Goal: Task Accomplishment & Management: Manage account settings

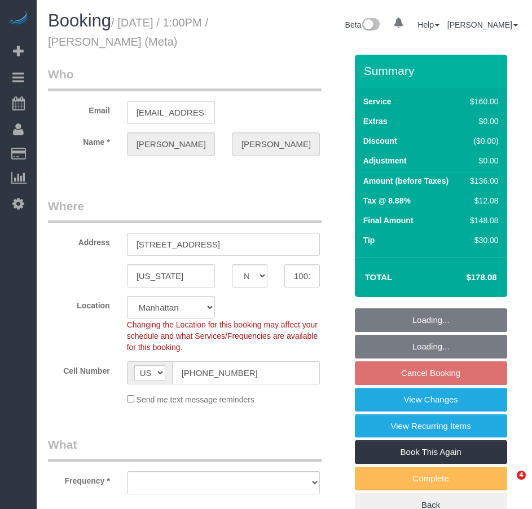
select select "NY"
select select "string:stripe-pm_1OIdQF4VGloSiKo7VdHbKphS"
select select "object:727"
select select "number:89"
select select "number:90"
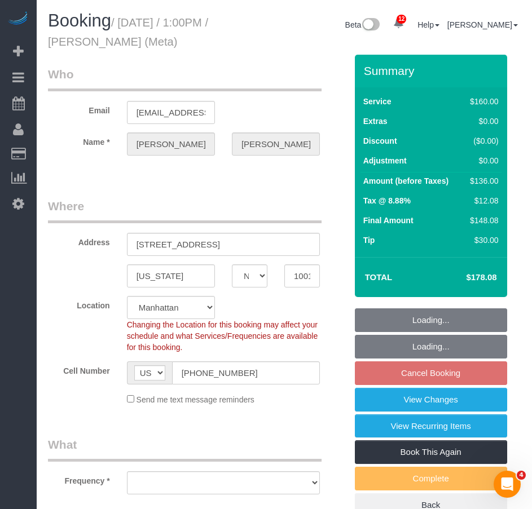
select select "number:15"
select select "number:7"
select select "spot6"
select select "object:1293"
click at [205, 247] on input "340 W 19th Street APT 14" at bounding box center [223, 244] width 193 height 23
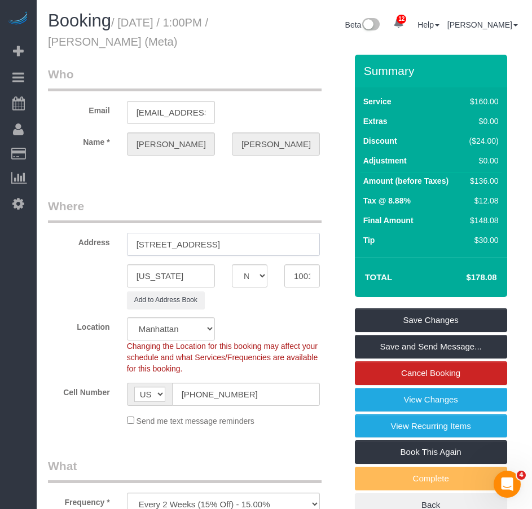
click at [225, 246] on input "340 W 19th Street, APT 14" at bounding box center [223, 244] width 193 height 23
type input "340 W 19th Street, Apt. 14"
click at [396, 320] on link "Save Changes" at bounding box center [431, 320] width 152 height 24
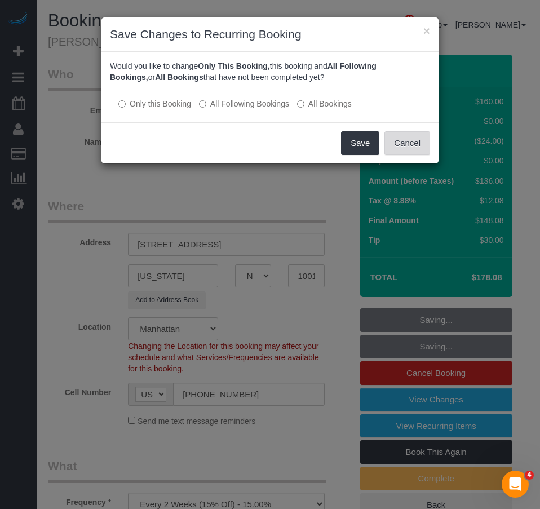
click at [399, 144] on button "Cancel" at bounding box center [407, 143] width 46 height 24
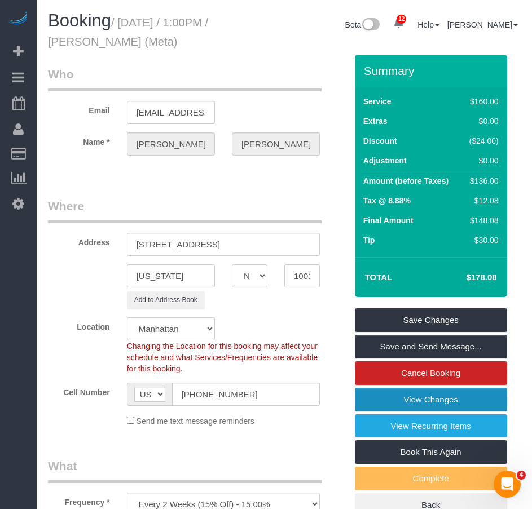
click at [401, 396] on link "View Changes" at bounding box center [431, 400] width 152 height 24
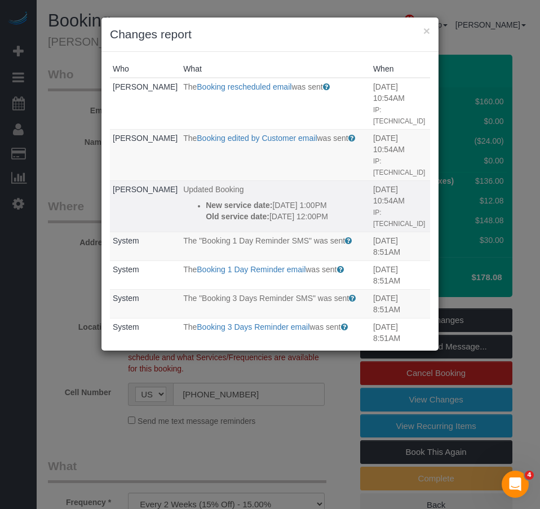
drag, startPoint x: 220, startPoint y: 216, endPoint x: 178, endPoint y: 179, distance: 55.9
click at [183, 200] on ul "New service date: 08/27/2025 1:00PM Old service date: 08/21/2025 12:00PM" at bounding box center [275, 211] width 184 height 23
copy div "New service date: 08/27/2025 1:00PM Old service date: 08/21/2025 12:00PM"
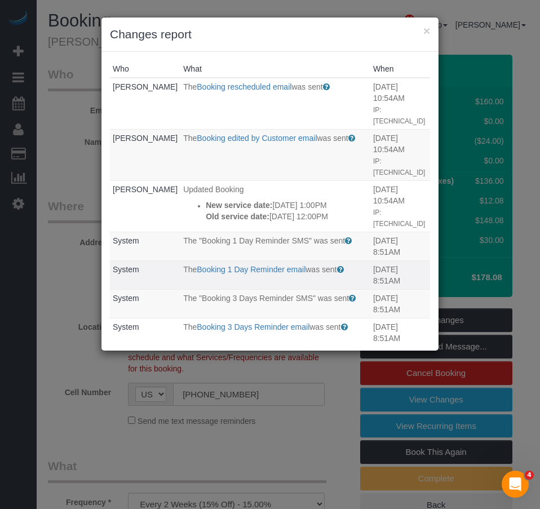
copy div "New service date: 08/27/2025 1:00PM Old service date: 08/21/2025 12:00PM"
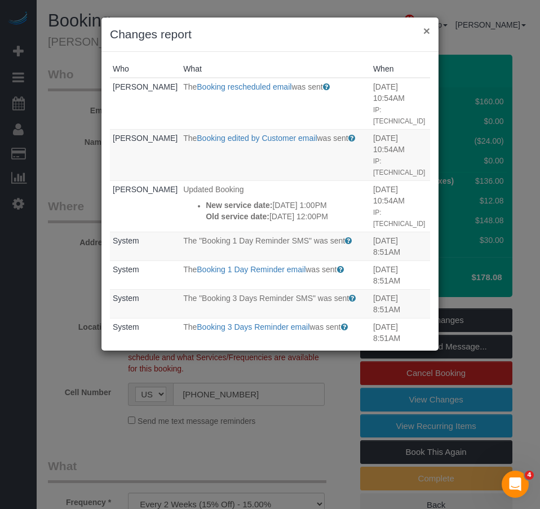
click at [426, 32] on button "×" at bounding box center [426, 31] width 7 height 12
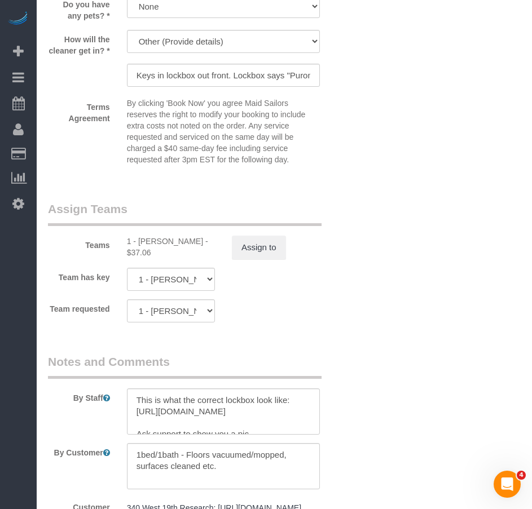
scroll to position [1240, 0]
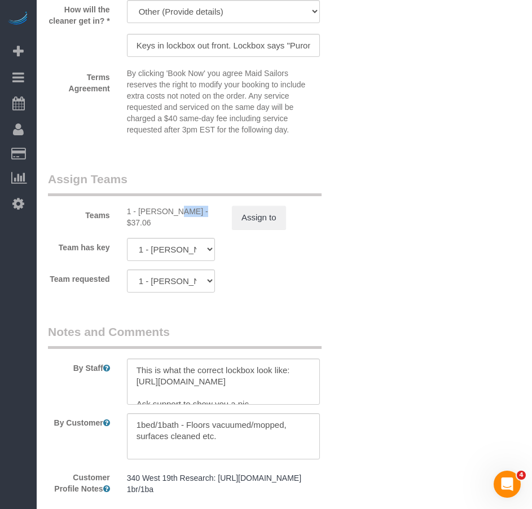
drag, startPoint x: 139, startPoint y: 224, endPoint x: 162, endPoint y: 224, distance: 23.1
click at [162, 224] on div "1 - John Harris - $37.06" at bounding box center [171, 217] width 88 height 23
copy div "John H"
click at [258, 229] on button "Assign to" at bounding box center [259, 218] width 54 height 24
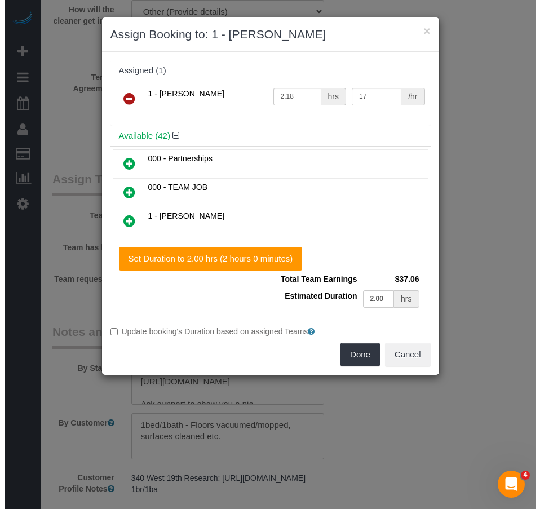
scroll to position [1237, 0]
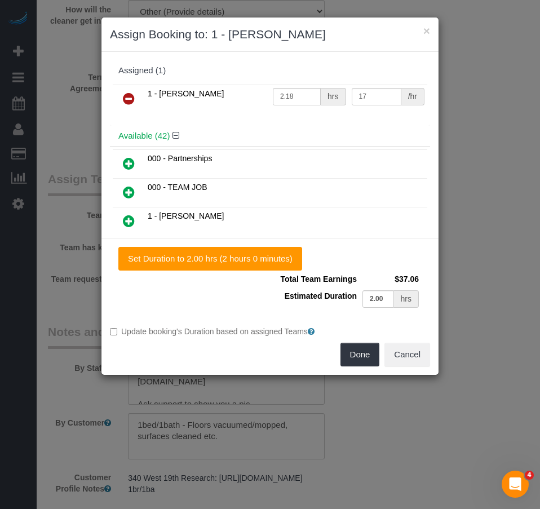
click at [132, 99] on icon at bounding box center [129, 99] width 12 height 14
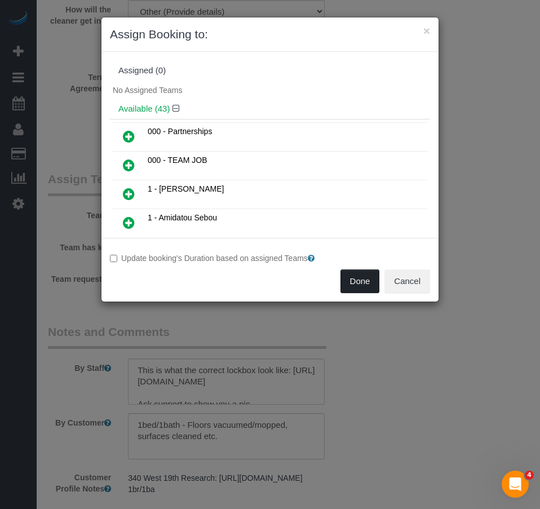
click at [360, 284] on button "Done" at bounding box center [359, 281] width 39 height 24
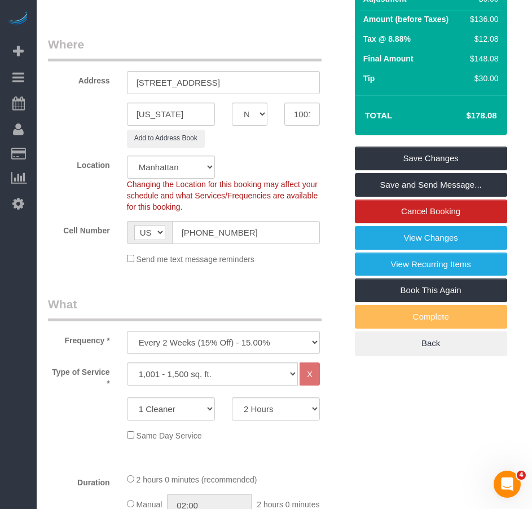
scroll to position [0, 0]
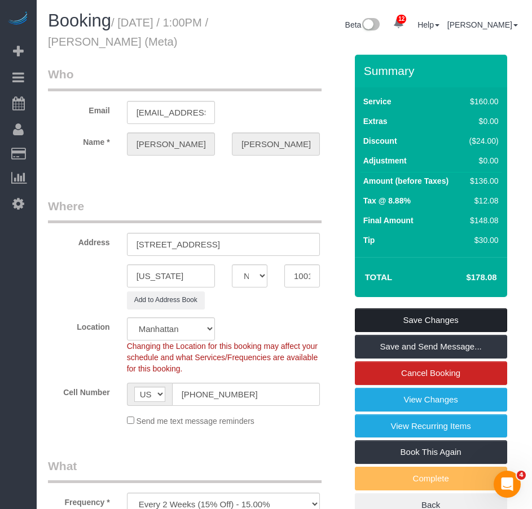
drag, startPoint x: 417, startPoint y: 321, endPoint x: 288, endPoint y: 188, distance: 185.4
click at [417, 321] on link "Save Changes" at bounding box center [431, 320] width 152 height 24
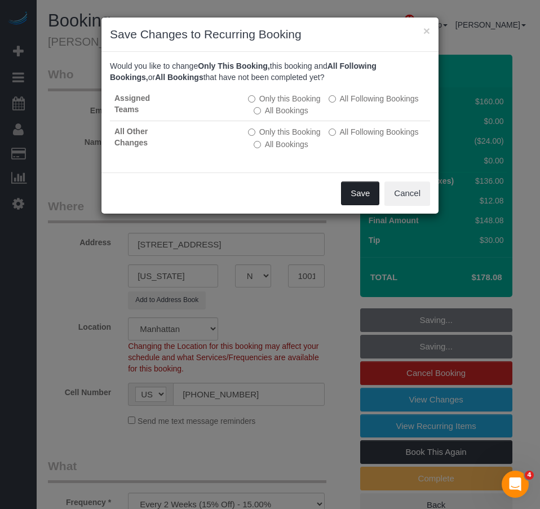
click at [362, 195] on button "Save" at bounding box center [360, 194] width 38 height 24
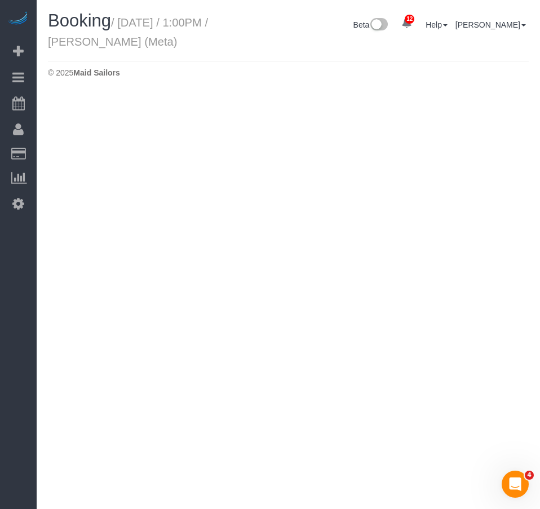
select select "NY"
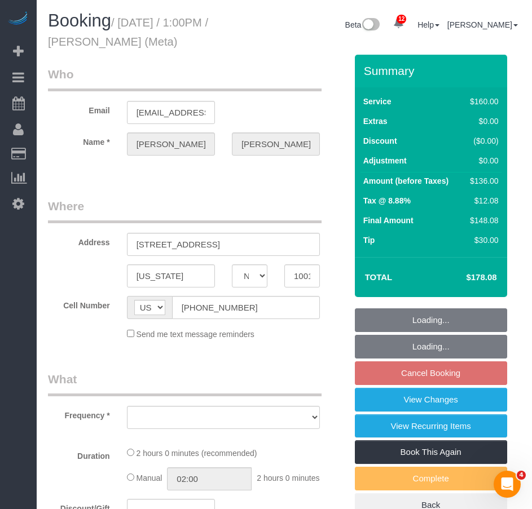
select select "number:89"
select select "number:90"
select select "number:15"
select select "number:7"
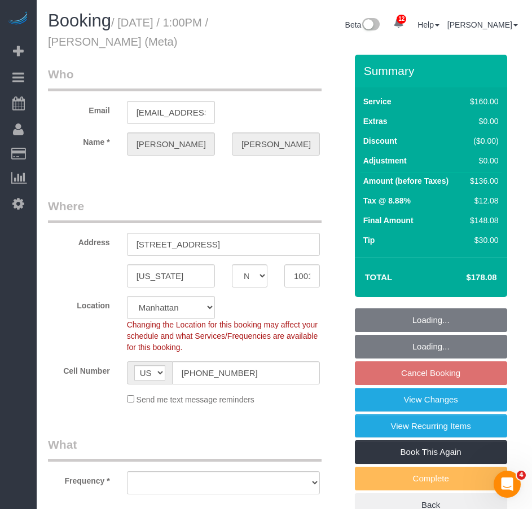
select select "string:stripe-pm_1OIdQF4VGloSiKo7VdHbKphS"
select select "object:4025"
select select "spot66"
select select "object:4522"
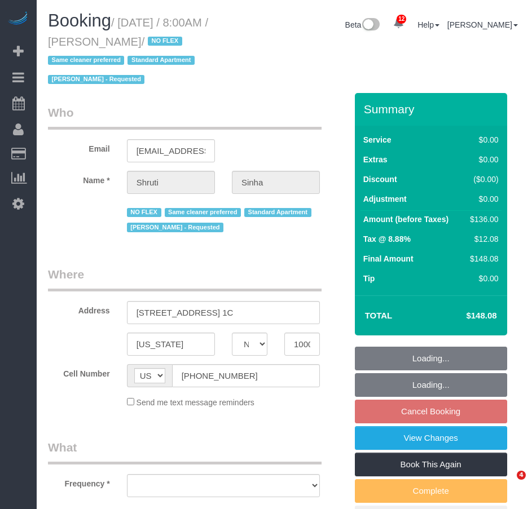
select select "NY"
select select "number:89"
select select "number:90"
select select "number:15"
select select "number:5"
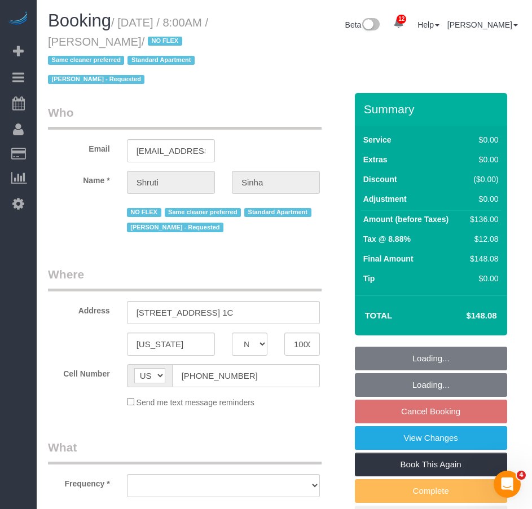
select select "string:stripe-pm_1Nmzti4VGloSiKo7h2tyAH5l"
select select "1"
select select "object:994"
select select "spot1"
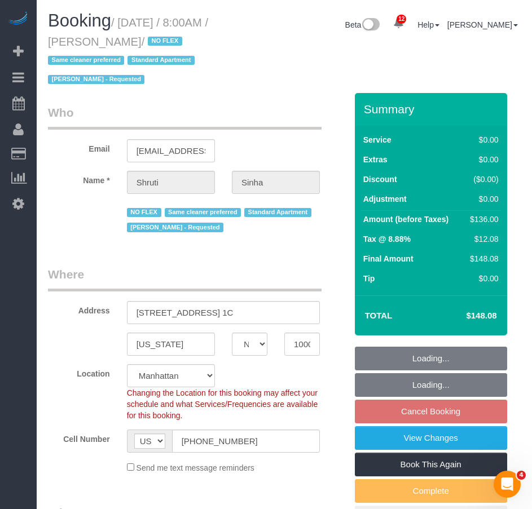
select select "1"
select select "object:1451"
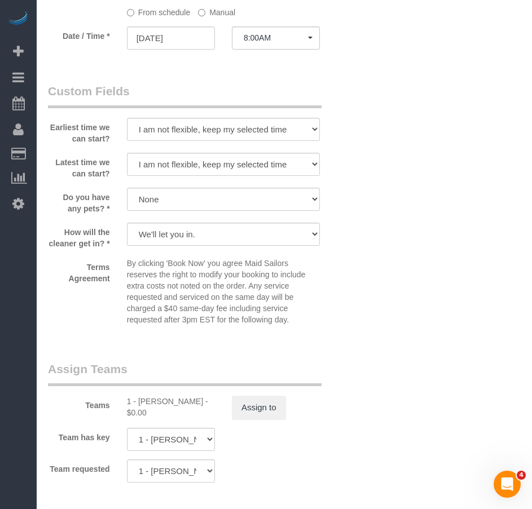
scroll to position [1409, 0]
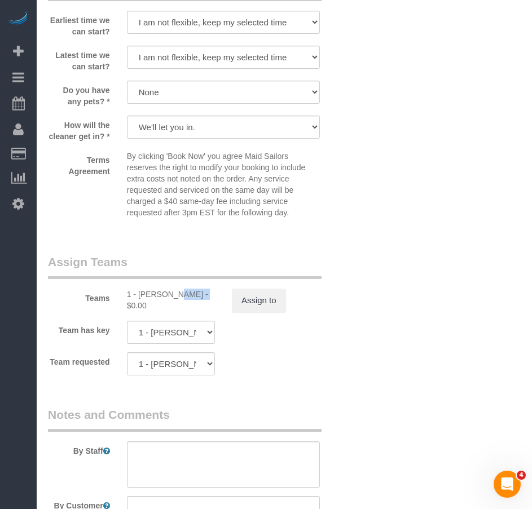
drag, startPoint x: 139, startPoint y: 307, endPoint x: 168, endPoint y: 306, distance: 29.4
click at [168, 306] on div "1 - [PERSON_NAME] - $0.00" at bounding box center [171, 300] width 88 height 23
copy div "[PERSON_NAME]"
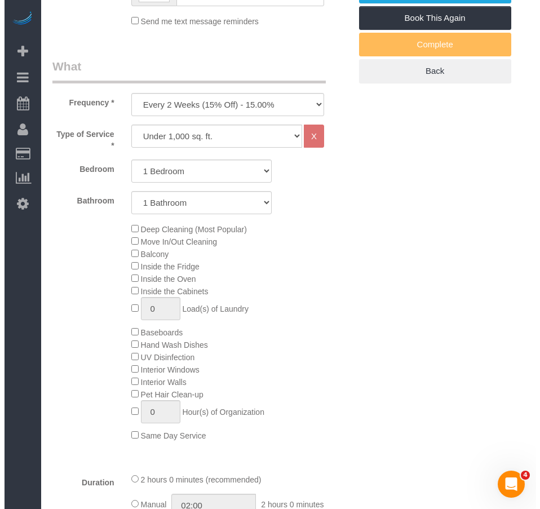
scroll to position [225, 0]
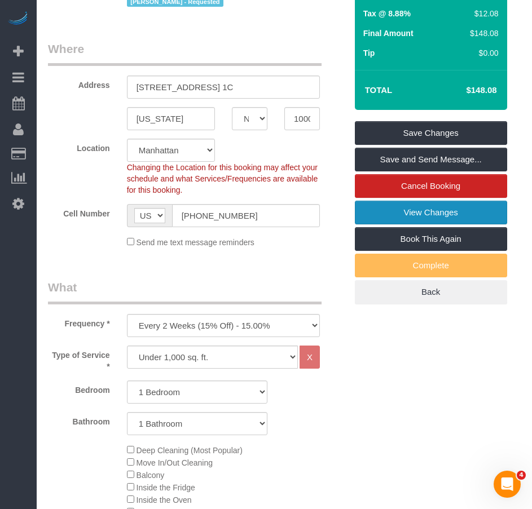
click at [399, 217] on link "View Changes" at bounding box center [431, 213] width 152 height 24
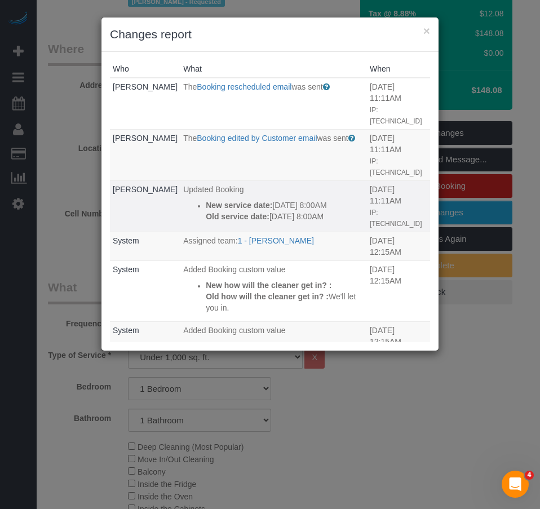
drag, startPoint x: 322, startPoint y: 195, endPoint x: 178, endPoint y: 187, distance: 144.0
click at [206, 200] on div "New service date: [DATE] 8:00AM Old service date: [DATE] 8:00AM" at bounding box center [285, 211] width 158 height 23
copy div "New service date: [DATE] 8:00AM Old service date: [DATE] 8:00AM"
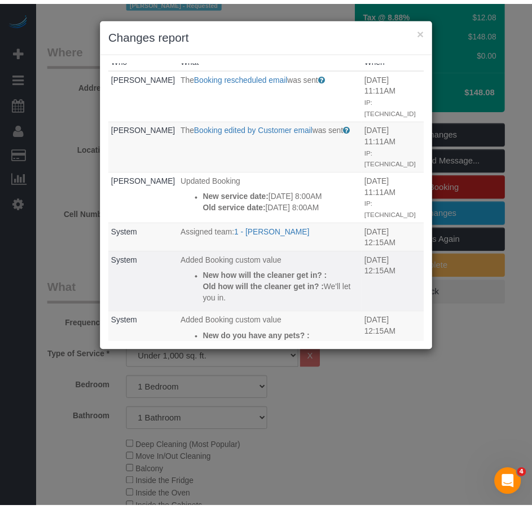
scroll to position [0, 0]
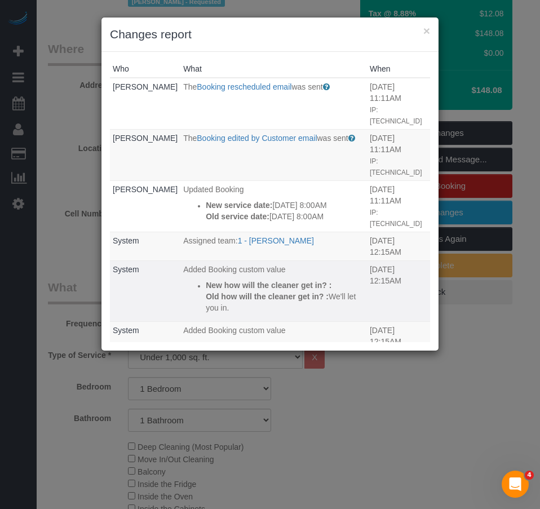
copy div "New service date: [DATE] 8:00AM Old service date: [DATE] 8:00AM"
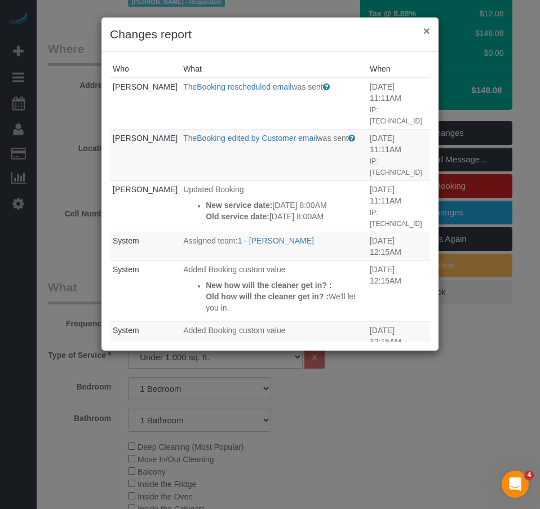
click at [424, 32] on button "×" at bounding box center [426, 31] width 7 height 12
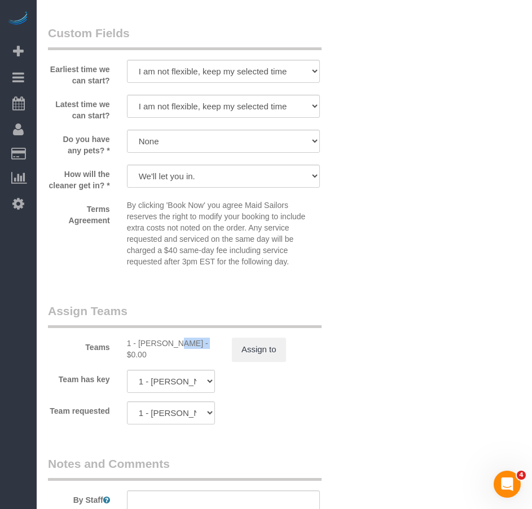
scroll to position [1522, 0]
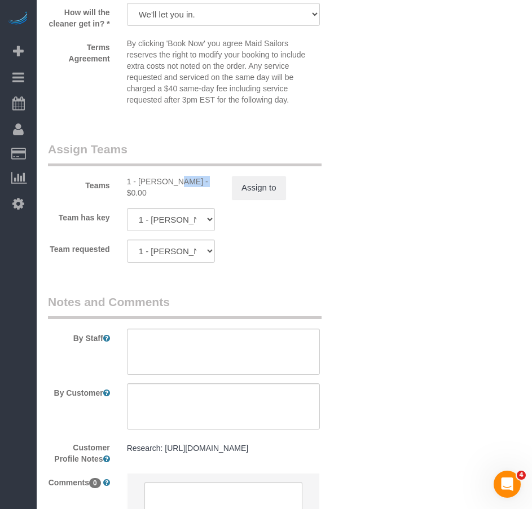
drag, startPoint x: 139, startPoint y: 193, endPoint x: 169, endPoint y: 193, distance: 29.9
click at [169, 193] on div "1 - [PERSON_NAME] - $0.00" at bounding box center [171, 187] width 88 height 23
copy div "[PERSON_NAME]"
click at [254, 200] on button "Assign to" at bounding box center [259, 188] width 54 height 24
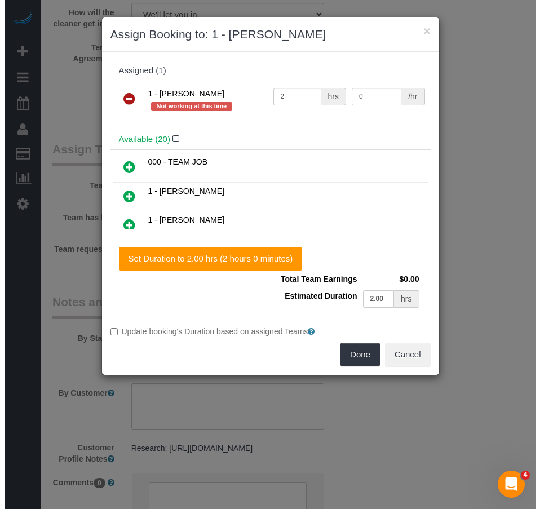
scroll to position [1519, 0]
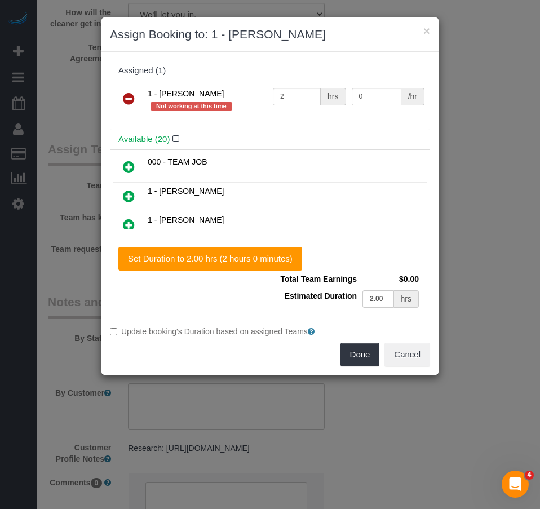
click at [129, 101] on icon at bounding box center [129, 99] width 12 height 14
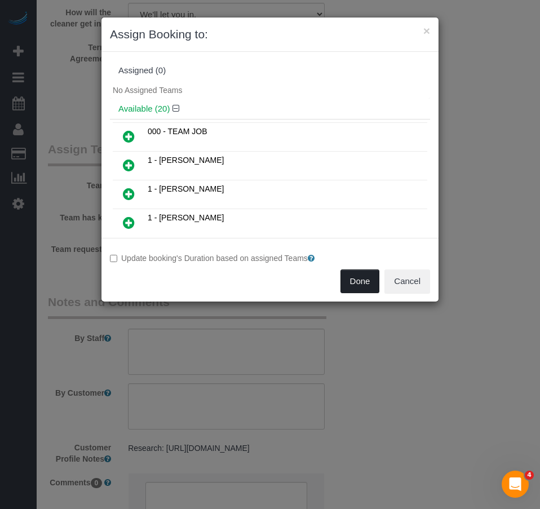
click at [359, 282] on button "Done" at bounding box center [359, 281] width 39 height 24
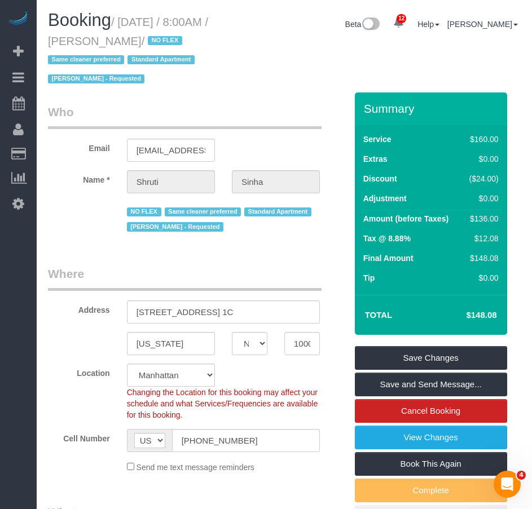
scroll to position [0, 0]
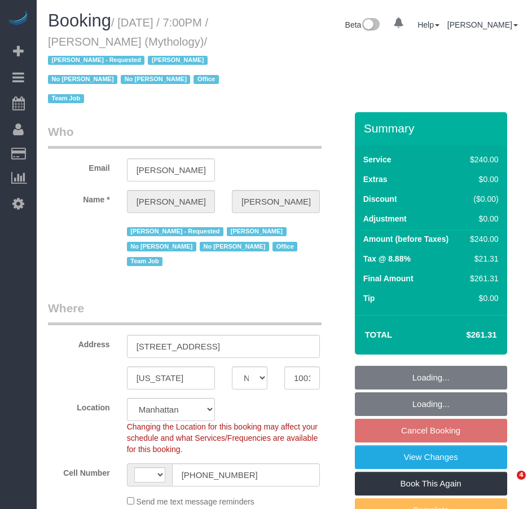
select select "NY"
select select "string:[GEOGRAPHIC_DATA]"
select select "object:901"
select select "string:stripe-card_1F0CXe4VGloSiKo7V7BiKmvB"
select select "2"
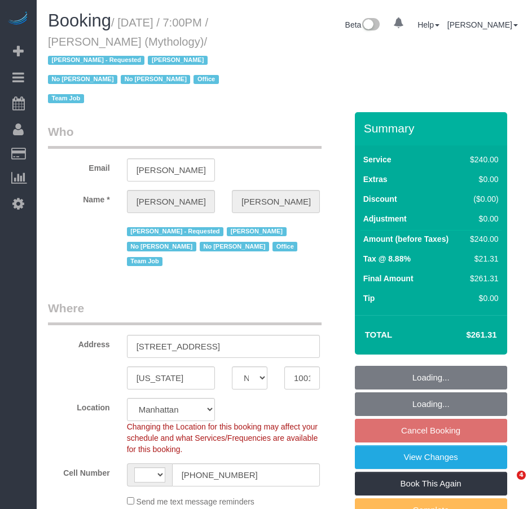
select select "120"
select select "spot1"
select select "number:89"
select select "number:90"
select select "number:15"
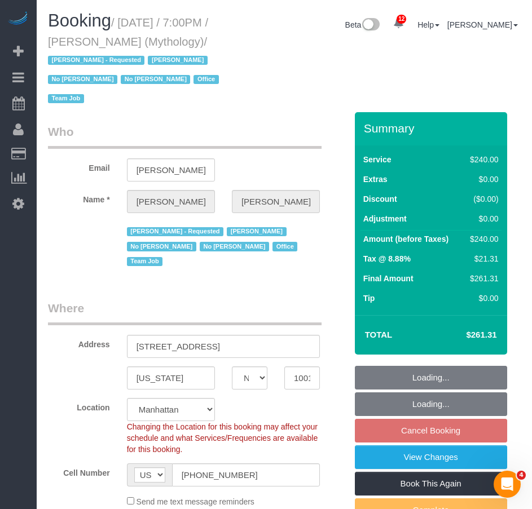
select select "number:7"
select select "object:1470"
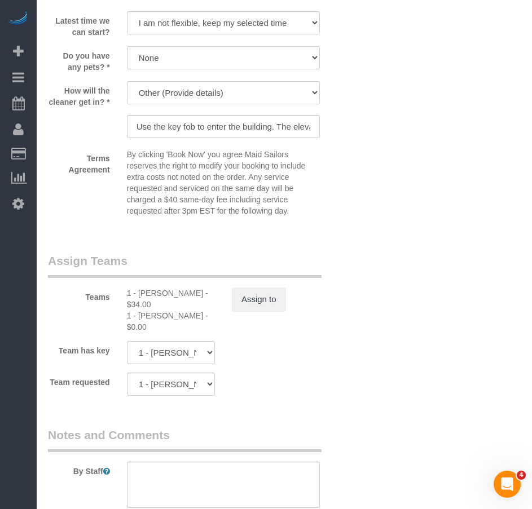
scroll to position [1186, 0]
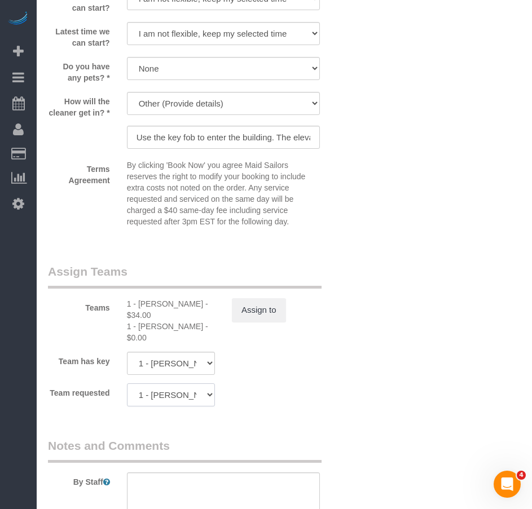
click at [207, 383] on select "1 - Kariluz Romero 1 - Xiomara Inga 000- Donna Mercado 000 - Partnerships 000 -…" at bounding box center [171, 394] width 88 height 23
click at [210, 352] on select "1 - Kariluz Romero 1 - Xiomara Inga 000- Donna Mercado 000 - Partnerships 000 -…" at bounding box center [171, 363] width 88 height 23
click at [209, 383] on select "1 - Kariluz Romero 1 - Xiomara Inga 000- Donna Mercado 000 - Partnerships 000 -…" at bounding box center [171, 394] width 88 height 23
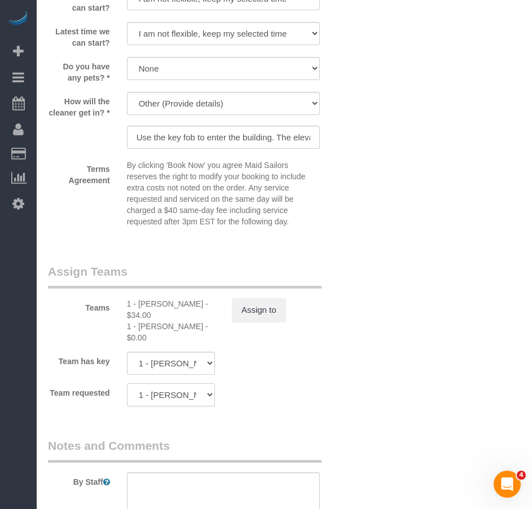
select select "33350"
click at [127, 383] on select "1 - Kariluz Romero 1 - Xiomara Inga 000- Donna Mercado 000 - Partnerships 000 -…" at bounding box center [171, 394] width 88 height 23
click at [266, 383] on div "Team requested 1 - Kariluz Romero 1 - Xiomara Inga 000- Donna Mercado 000 - Par…" at bounding box center [196, 394] width 315 height 23
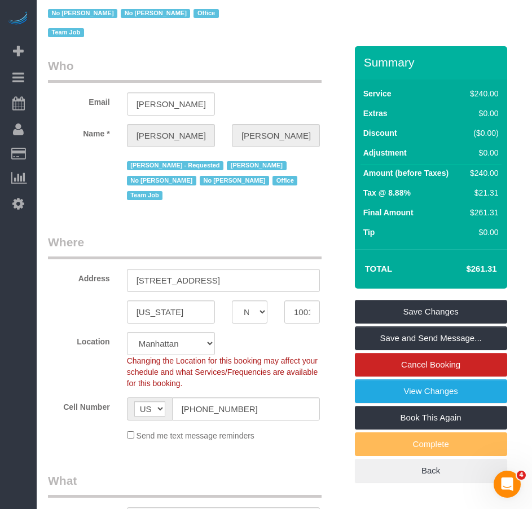
scroll to position [0, 0]
